Goal: Information Seeking & Learning: Learn about a topic

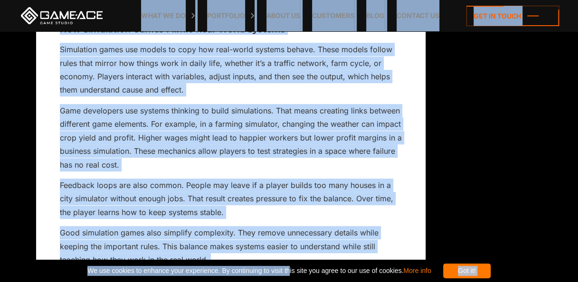
scroll to position [2127, 0]
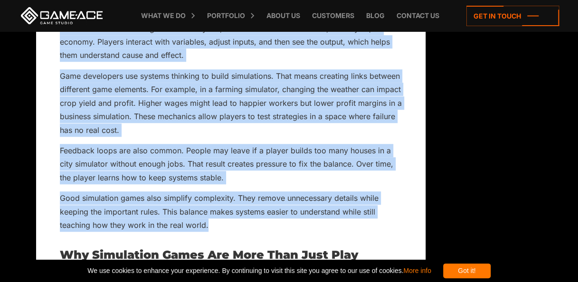
drag, startPoint x: 61, startPoint y: 35, endPoint x: 328, endPoint y: 212, distance: 319.9
copy div "Lor Ipsumdolor Sitam Conse Adip-Elits Doeiusm Temporinci utlab etd magnaa en ad…"
click at [226, 170] on p "Feedback loops are also common. People may leave if a player builds too many ho…" at bounding box center [231, 164] width 342 height 40
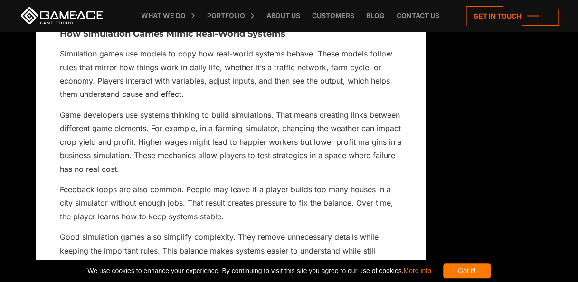
scroll to position [2089, 0]
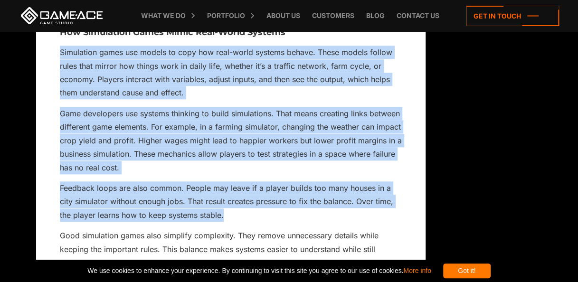
drag, startPoint x: 62, startPoint y: 37, endPoint x: 225, endPoint y: 204, distance: 233.4
copy div "Simulation games use models to copy how real-world systems behave. These models…"
click at [297, 186] on p "Feedback loops are also common. People may leave if a player builds too many ho…" at bounding box center [231, 201] width 342 height 40
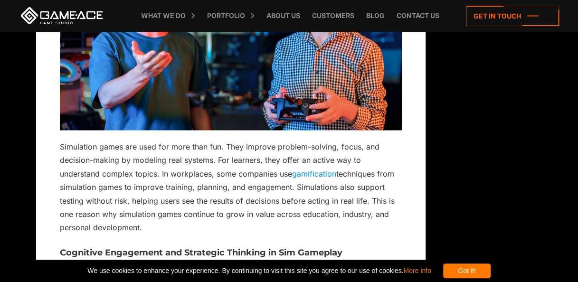
scroll to position [2459, 0]
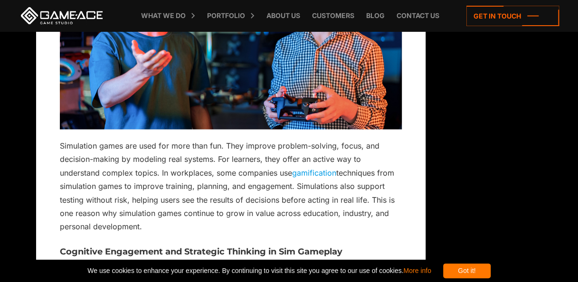
drag, startPoint x: 59, startPoint y: 130, endPoint x: 143, endPoint y: 212, distance: 117.5
click at [143, 212] on p "Simulation games are used for more than fun. They improve problem-solving, focu…" at bounding box center [231, 186] width 342 height 94
copy p "Simulation games are used for more than fun. They improve problem-solving, focu…"
